Goal: Register for event/course

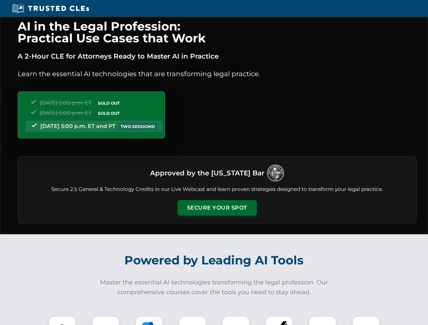
click at [217, 208] on button "Secure Your Spot" at bounding box center [217, 208] width 79 height 16
click at [62, 321] on img at bounding box center [63, 330] width 20 height 20
